Goal: Task Accomplishment & Management: Use online tool/utility

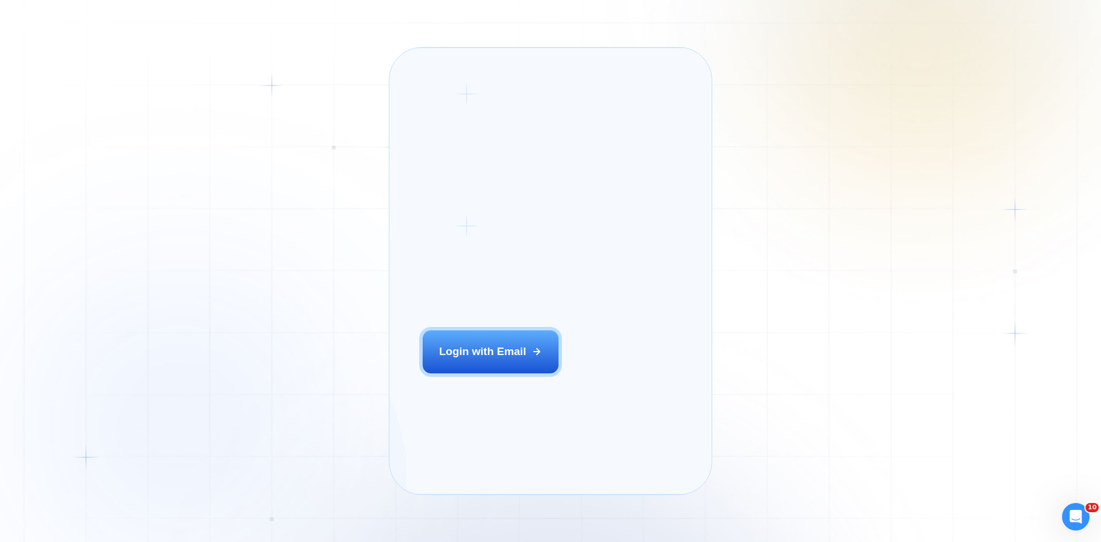
click at [496, 343] on div "Login ‍ Welcome to GigRadar. AI Business Manager for Agencies Login with Email" at bounding box center [508, 270] width 205 height 413
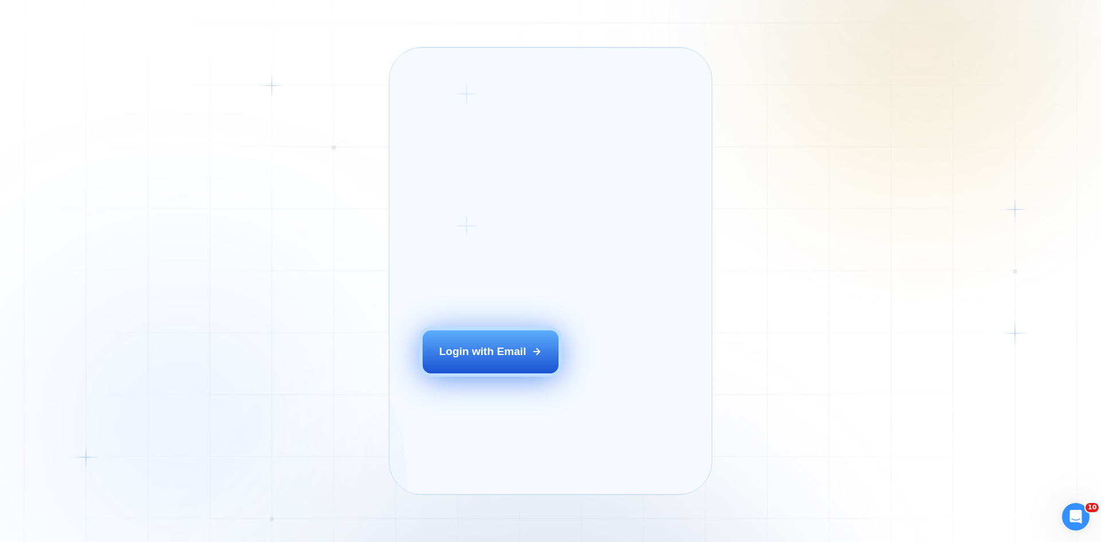
click at [496, 365] on button "Login with Email" at bounding box center [491, 351] width 136 height 42
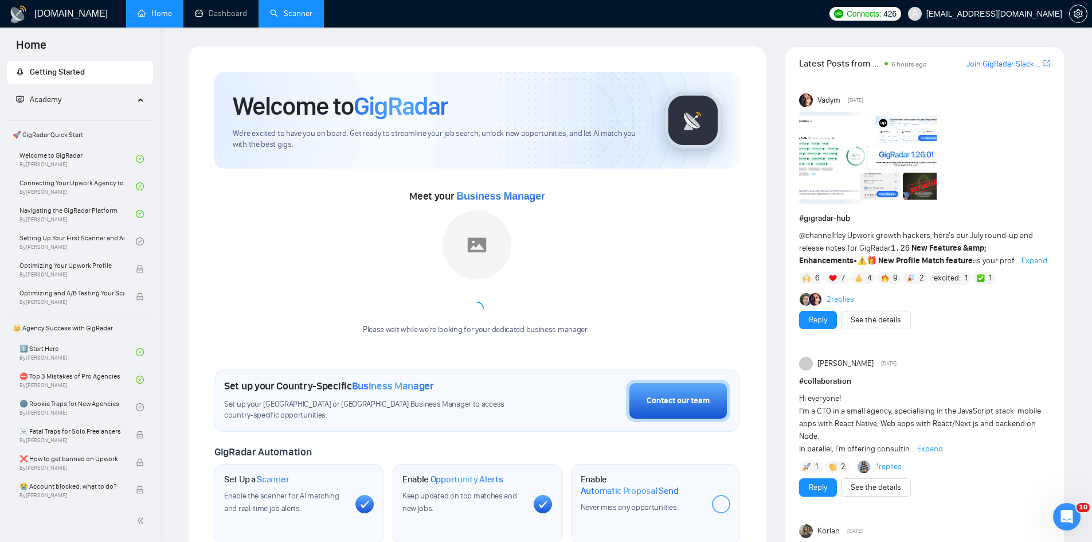
click at [290, 11] on link "Scanner" at bounding box center [291, 14] width 42 height 10
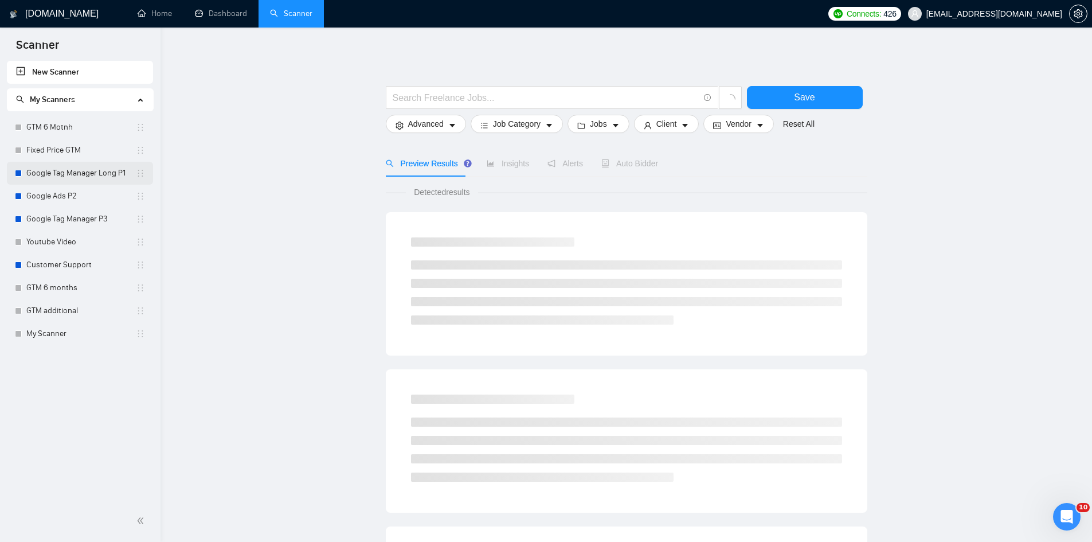
click at [83, 173] on link "Google Tag Manager Long P1" at bounding box center [81, 173] width 110 height 23
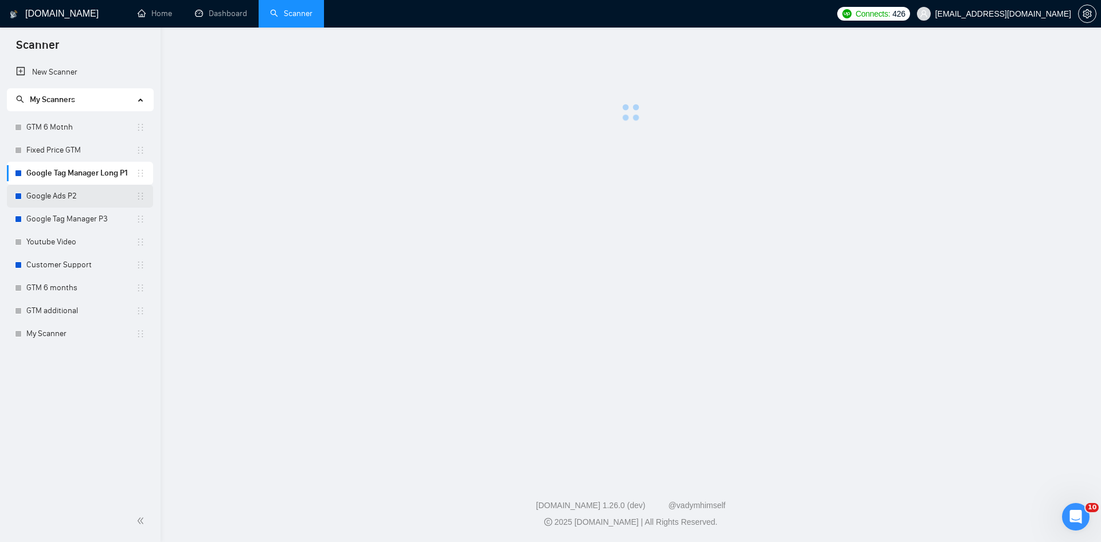
click at [71, 186] on link "Google Ads P2" at bounding box center [81, 196] width 110 height 23
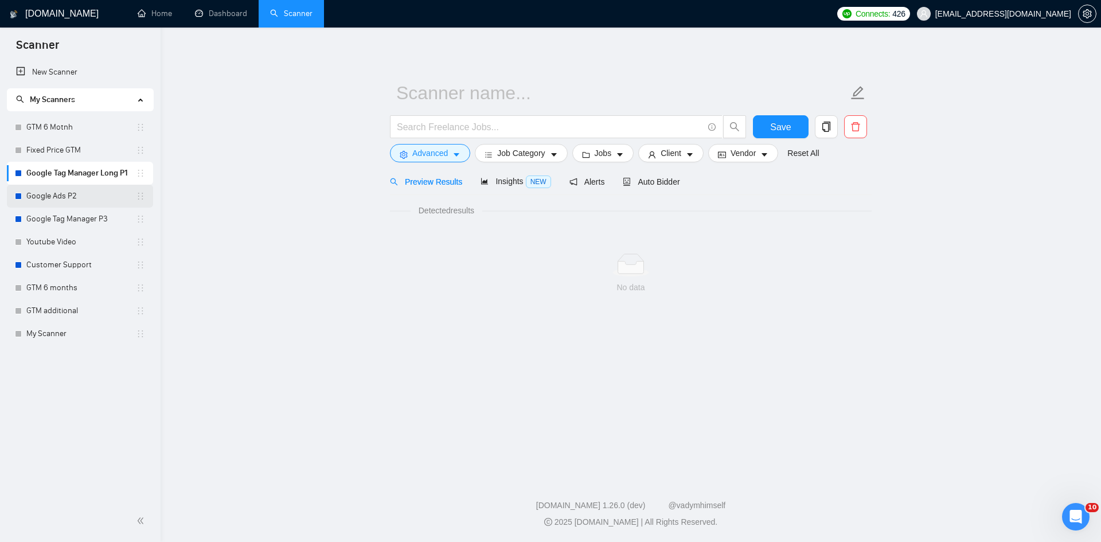
click at [71, 193] on link "Google Ads P2" at bounding box center [81, 196] width 110 height 23
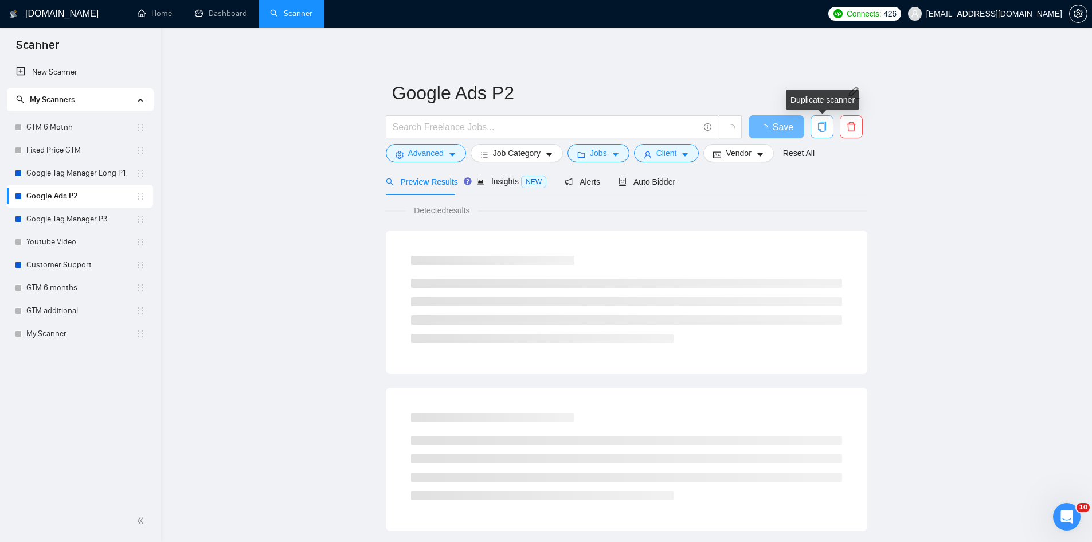
click at [819, 128] on icon "copy" at bounding box center [822, 127] width 10 height 10
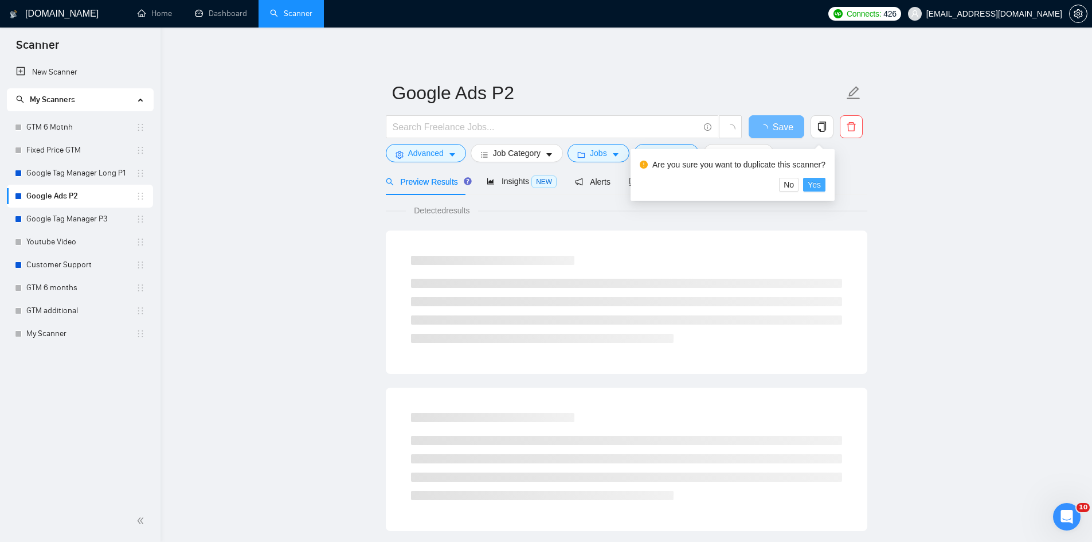
click at [811, 183] on span "Yes" at bounding box center [814, 184] width 13 height 13
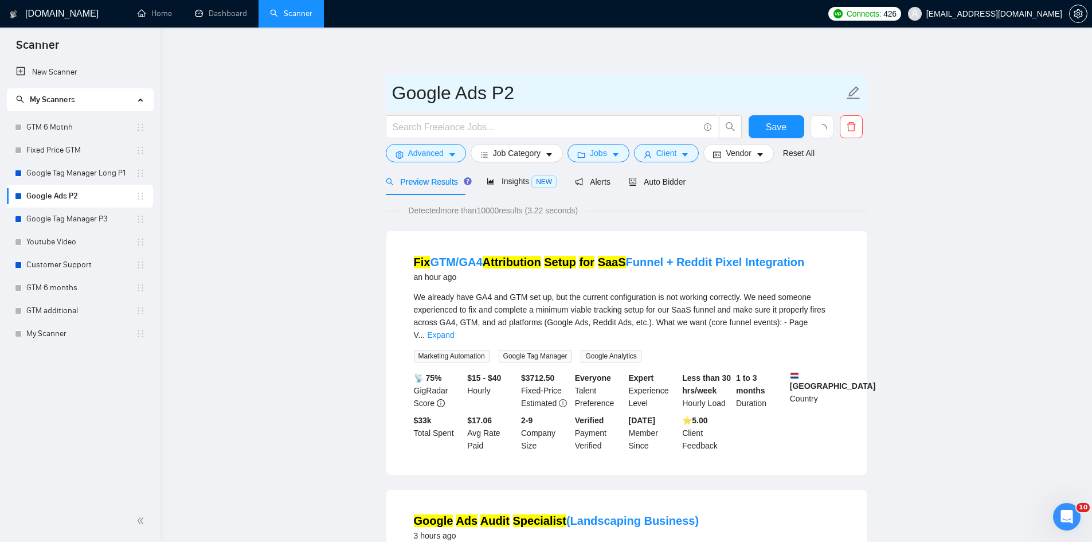
click at [520, 93] on input "Google Ads P2" at bounding box center [618, 93] width 452 height 29
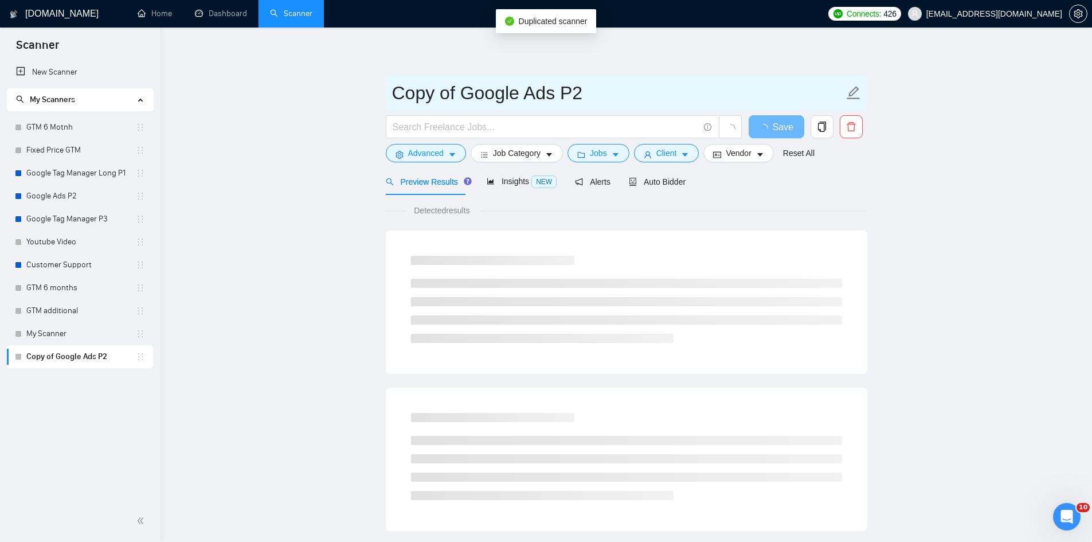
click at [572, 92] on input "Copy of Google Ads P2" at bounding box center [618, 93] width 452 height 29
drag, startPoint x: 468, startPoint y: 99, endPoint x: 409, endPoint y: 97, distance: 58.5
click at [409, 97] on input "Copy of Google Ads P2" at bounding box center [618, 93] width 452 height 29
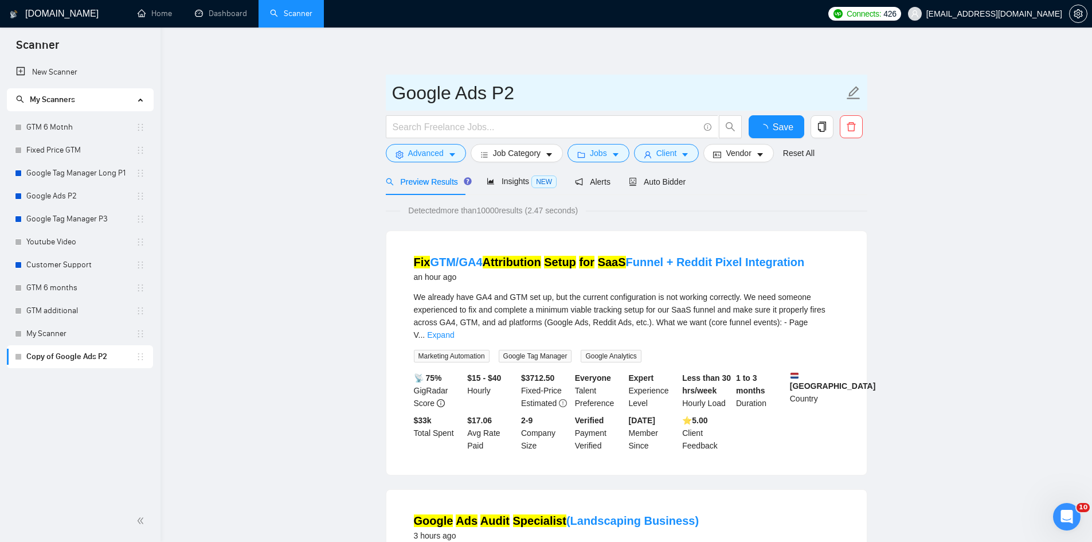
click at [536, 92] on input "Google Ads P2" at bounding box center [618, 93] width 452 height 29
type input "Google Ads FP"
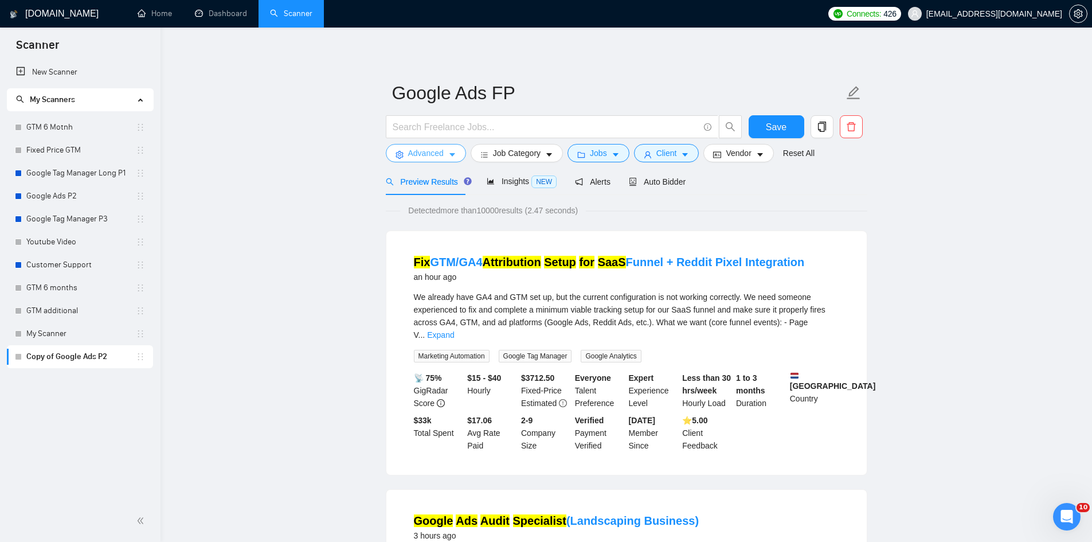
click at [443, 156] on span "Advanced" at bounding box center [426, 153] width 36 height 13
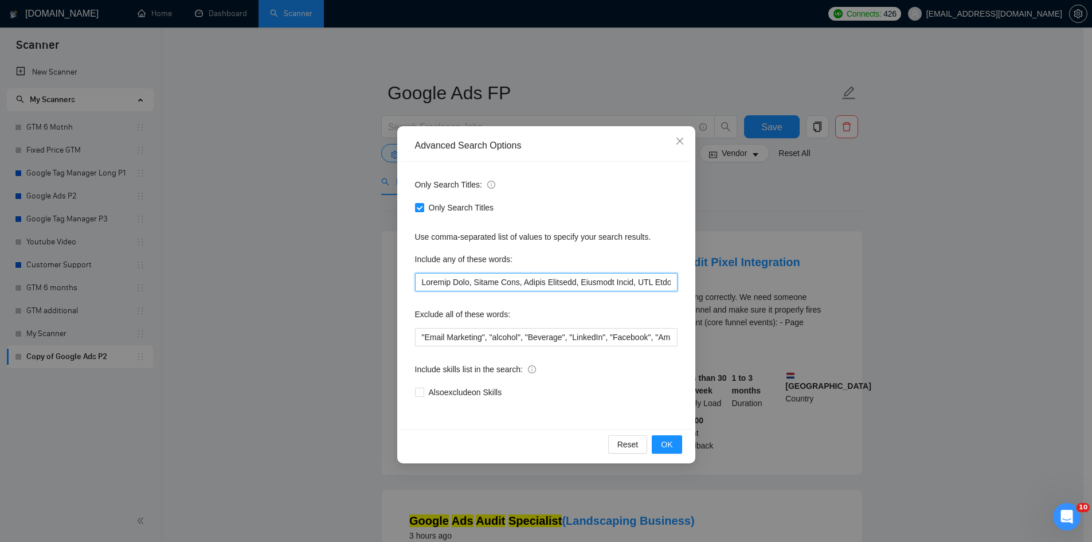
drag, startPoint x: 506, startPoint y: 288, endPoint x: 415, endPoint y: 272, distance: 92.5
click at [415, 272] on div "Include any of these words:" at bounding box center [546, 270] width 263 height 41
click at [499, 272] on div "Include any of these words:" at bounding box center [546, 261] width 263 height 23
click at [792, 222] on div "Advanced Search Options Only Search Titles: Only Search Titles Use comma-separa…" at bounding box center [546, 271] width 1092 height 542
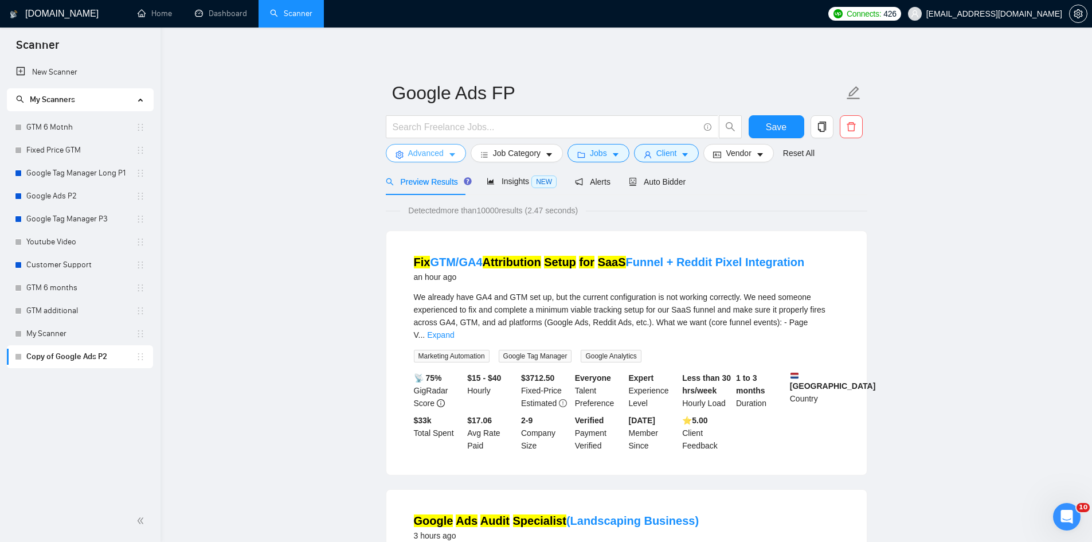
click at [441, 153] on span "Advanced" at bounding box center [426, 153] width 36 height 13
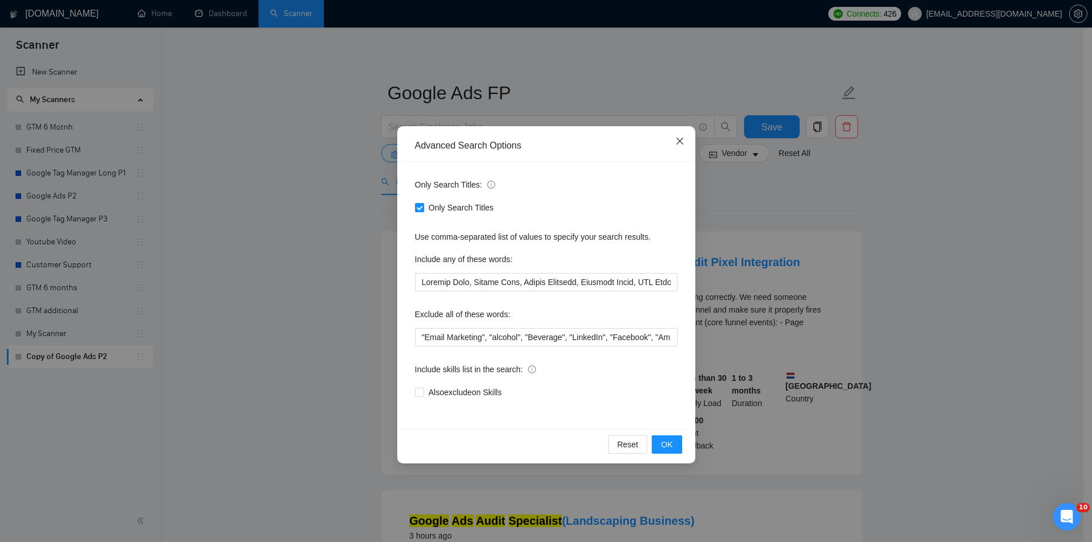
click at [687, 139] on span "Close" at bounding box center [680, 141] width 31 height 31
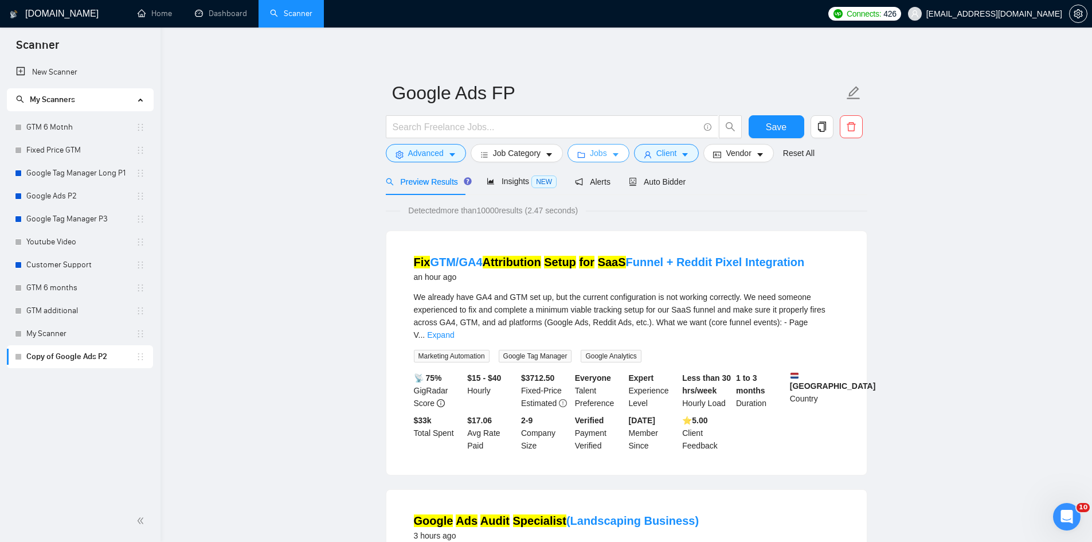
click at [612, 150] on span "caret-down" at bounding box center [616, 154] width 8 height 9
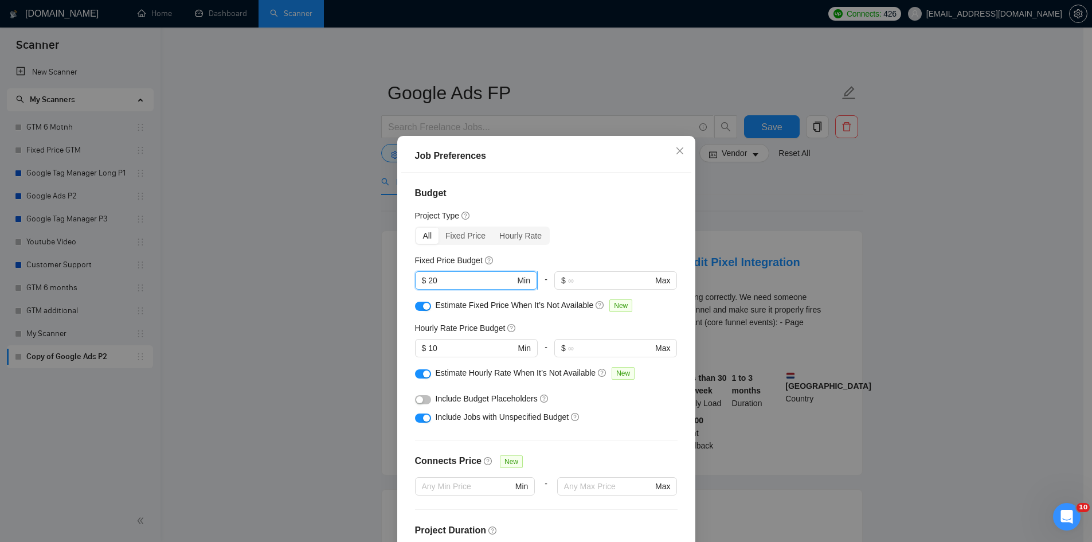
click at [442, 283] on input "20" at bounding box center [471, 280] width 87 height 13
click at [433, 346] on input "10" at bounding box center [471, 348] width 87 height 13
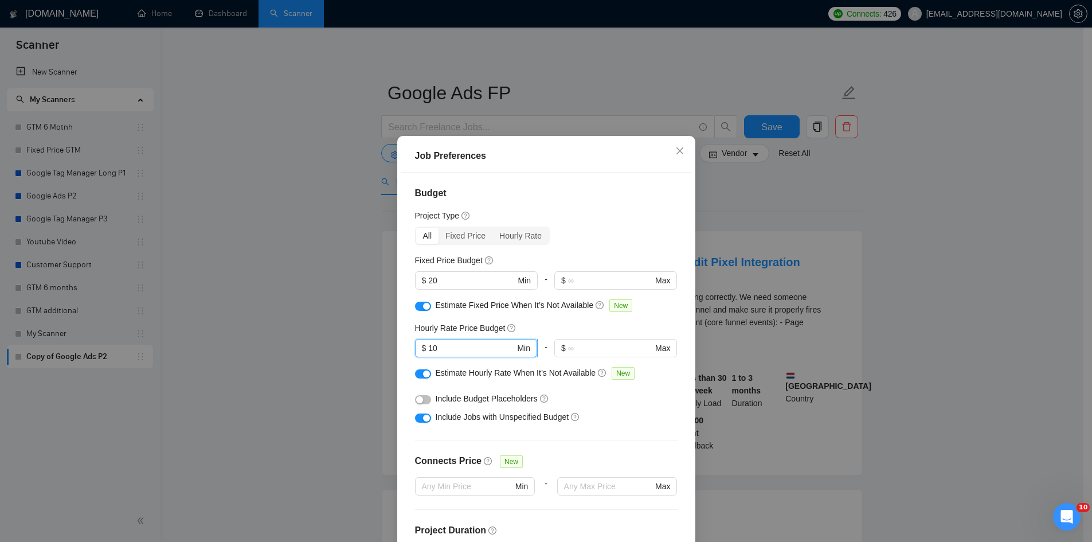
click at [433, 346] on input "10" at bounding box center [471, 348] width 87 height 13
